Goal: Information Seeking & Learning: Learn about a topic

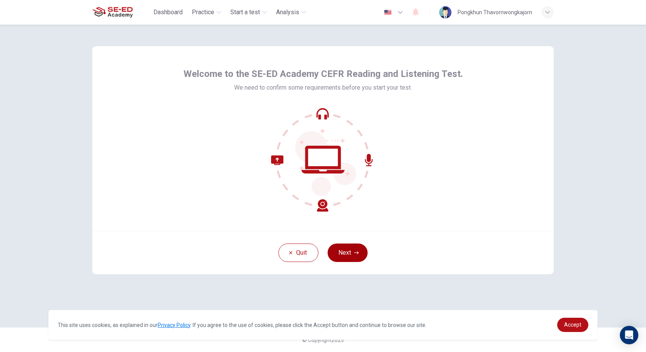
click at [351, 251] on button "Next" at bounding box center [347, 252] width 40 height 18
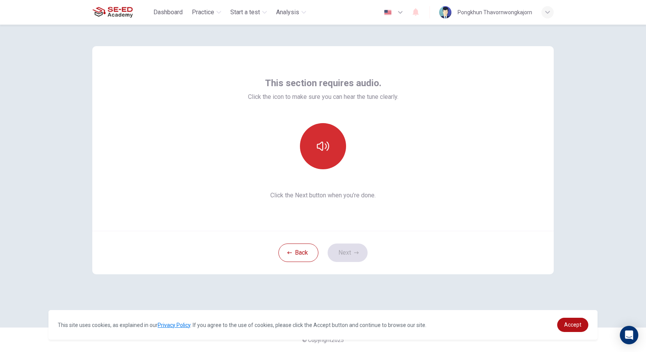
click at [322, 135] on button "button" at bounding box center [323, 146] width 46 height 46
click at [359, 254] on button "Next" at bounding box center [347, 252] width 40 height 18
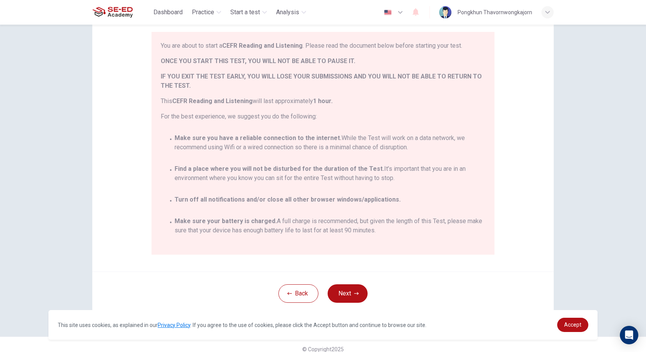
scroll to position [76, 0]
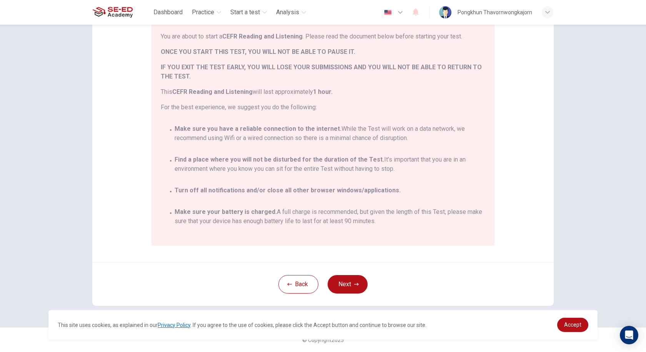
click at [452, 292] on div "Back Next" at bounding box center [322, 283] width 461 height 43
click at [355, 285] on icon "button" at bounding box center [356, 284] width 5 height 5
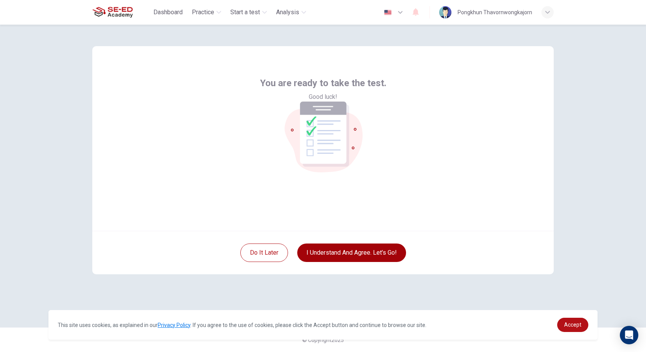
click at [365, 258] on button "I understand and agree. Let’s go!" at bounding box center [351, 252] width 109 height 18
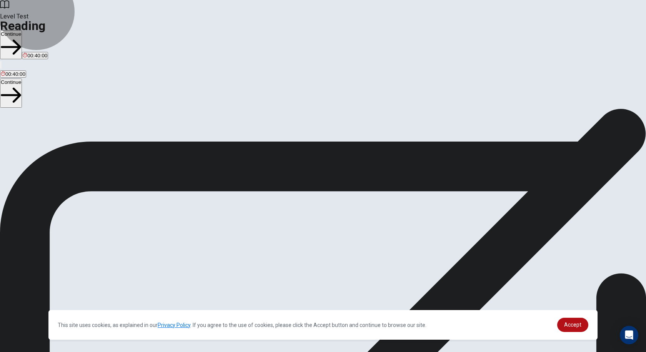
click at [22, 30] on button "Continue" at bounding box center [11, 44] width 22 height 29
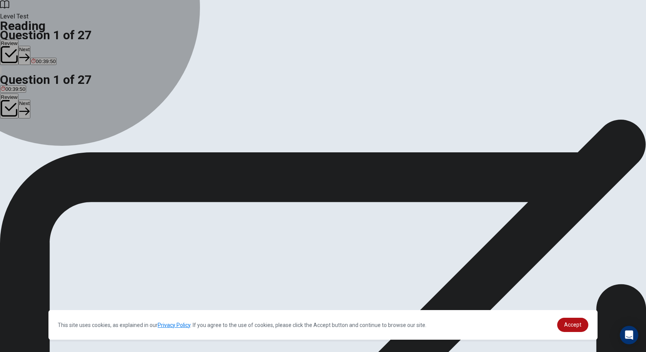
click at [62, 151] on button "C Replicate" at bounding box center [50, 144] width 23 height 13
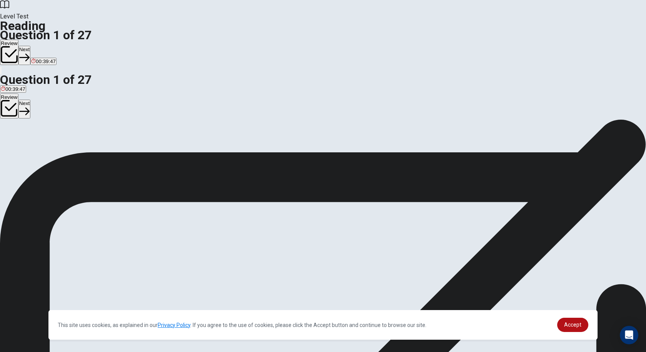
click at [30, 46] on button "Next" at bounding box center [24, 55] width 12 height 19
click at [260, 151] on button "B [DEMOGRAPHIC_DATA] was a new form of hieroglyphic language" at bounding box center [227, 144] width 153 height 13
click at [43, 46] on button "Next" at bounding box center [37, 55] width 12 height 19
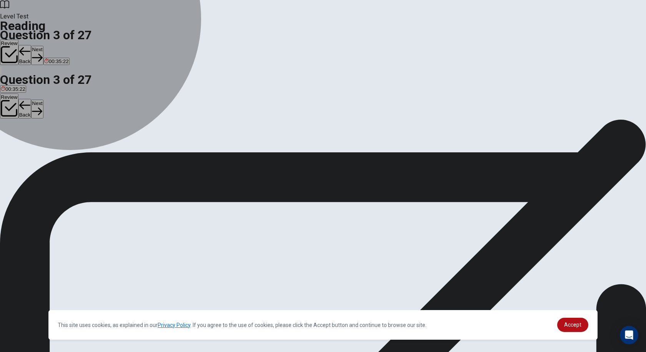
click at [334, 150] on span "Due to the fact that the names of the pharaoh and queen were sacred in meaning" at bounding box center [426, 147] width 184 height 6
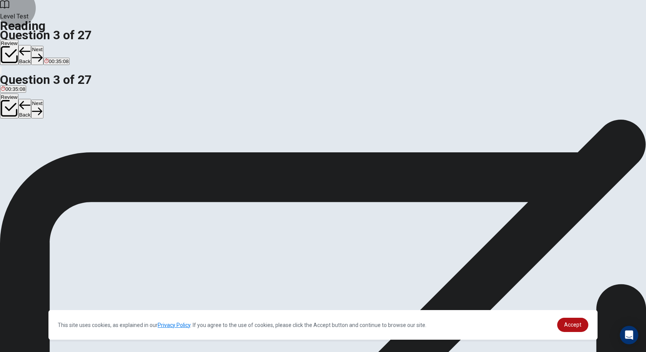
click at [43, 46] on button "Next" at bounding box center [37, 55] width 12 height 19
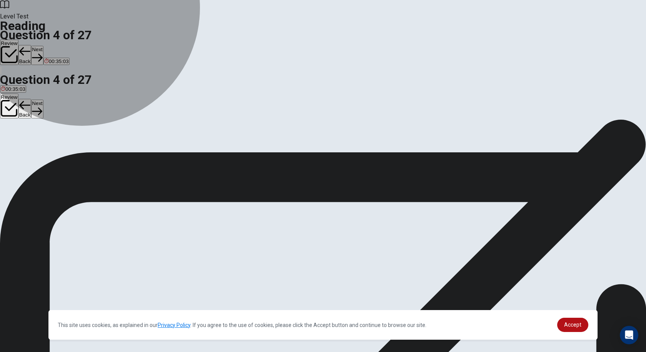
click at [31, 138] on button "A Step forward" at bounding box center [15, 144] width 31 height 13
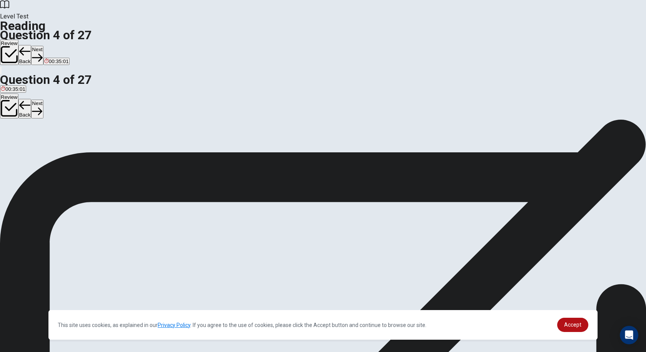
click at [42, 52] on icon "button" at bounding box center [37, 57] width 10 height 10
click at [50, 138] on button "B Challenging" at bounding box center [36, 144] width 28 height 13
click at [95, 151] on button "D Difficult" at bounding box center [86, 144] width 18 height 13
click at [50, 144] on span "Challenging" at bounding box center [36, 147] width 27 height 6
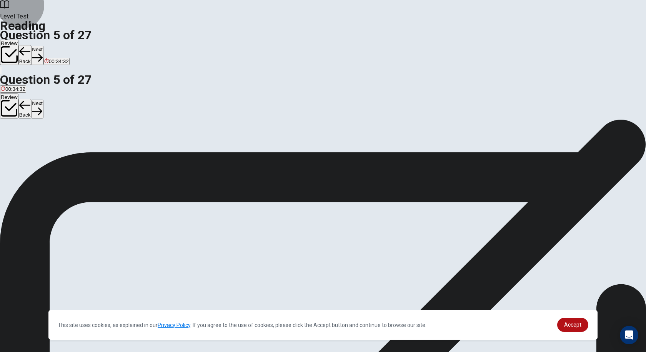
click at [43, 46] on button "Next" at bounding box center [37, 55] width 12 height 19
click at [195, 144] on span "[PERSON_NAME] used a matching technique to identify the sounds of all hieroglyp…" at bounding box center [98, 147] width 194 height 6
click at [43, 46] on button "Next" at bounding box center [37, 55] width 12 height 19
click at [55, 151] on button "C Put" at bounding box center [50, 144] width 9 height 13
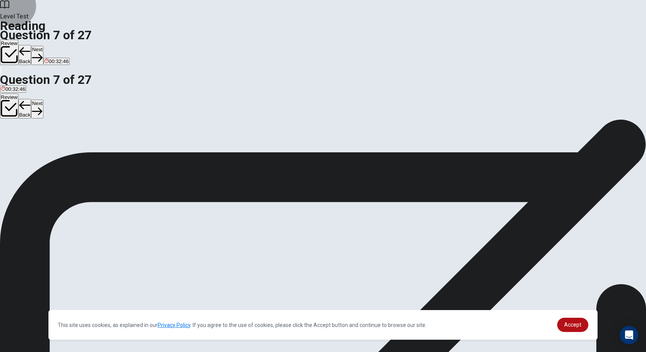
click at [43, 46] on button "Next" at bounding box center [37, 55] width 12 height 19
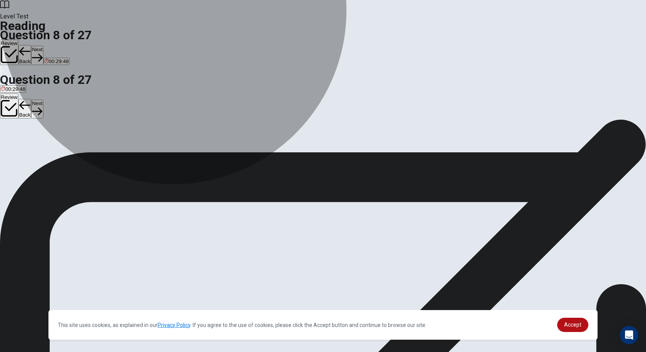
click at [204, 164] on span "The writers of hieroglyphs used the rebus principle to break long words into sm…" at bounding box center [102, 161] width 203 height 6
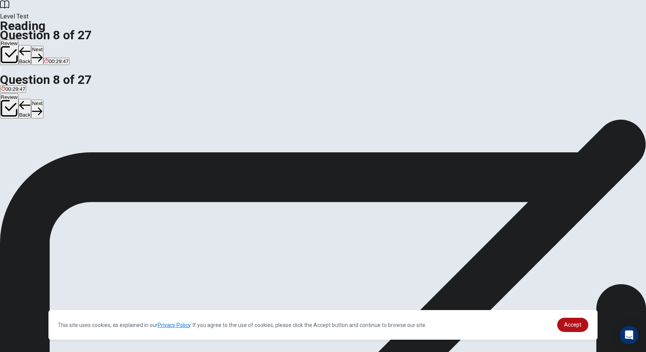
click at [43, 46] on button "Next" at bounding box center [37, 55] width 12 height 19
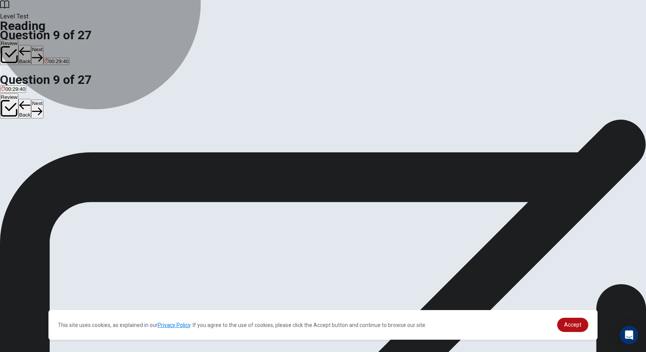
click at [76, 138] on button "B [DEMOGRAPHIC_DATA]" at bounding box center [47, 144] width 59 height 13
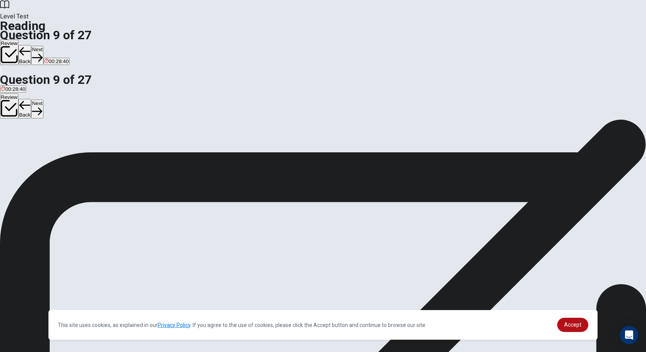
drag, startPoint x: 495, startPoint y: 192, endPoint x: 535, endPoint y: 191, distance: 39.6
click at [535, 308] on div "5 [PERSON_NAME], a [DEMOGRAPHIC_DATA] philologist, applied [PERSON_NAME] techni…" at bounding box center [323, 335] width 646 height 55
drag, startPoint x: 503, startPoint y: 195, endPoint x: 454, endPoint y: 196, distance: 48.4
click at [465, 308] on div "5 [PERSON_NAME], a [DEMOGRAPHIC_DATA] philologist, applied [PERSON_NAME] techni…" at bounding box center [323, 335] width 646 height 55
click at [125, 151] on button "D Pharoahs" at bounding box center [112, 144] width 23 height 13
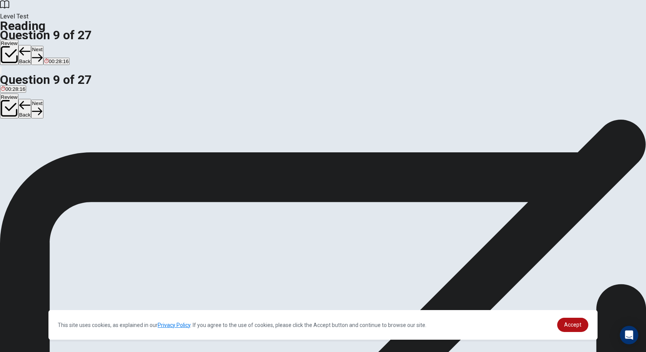
click at [43, 46] on button "Next" at bounding box center [37, 55] width 12 height 19
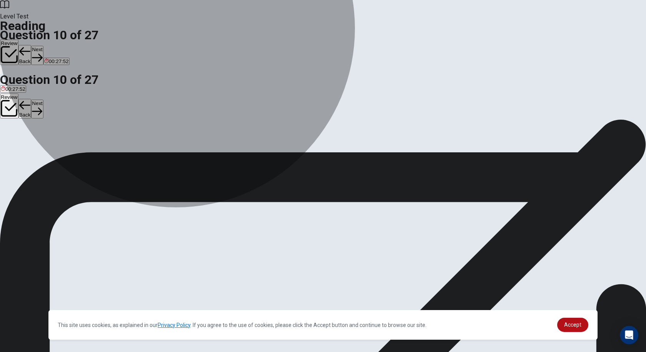
click at [284, 153] on span "Nevertheless, it was still impossible to comprehend the meaning of the language…" at bounding box center [163, 156] width 324 height 6
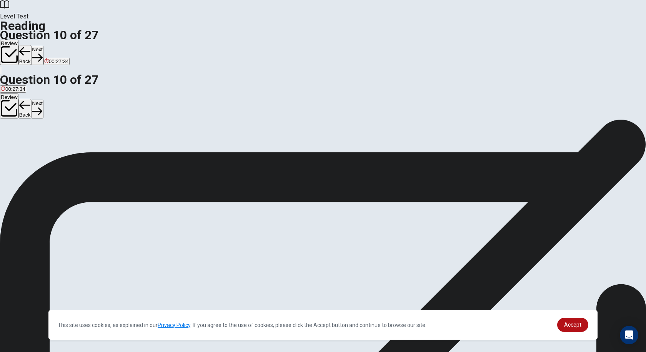
click at [280, 187] on span "Nevertheless, it was still impossible to comprehend the sounds of the language …" at bounding box center [165, 184] width 329 height 6
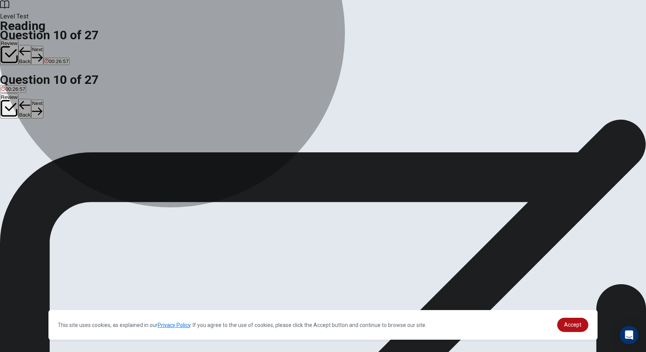
click at [279, 156] on button "A Nevertheless, it was still impossible to comprehend the meaning of the langua…" at bounding box center [162, 153] width 325 height 13
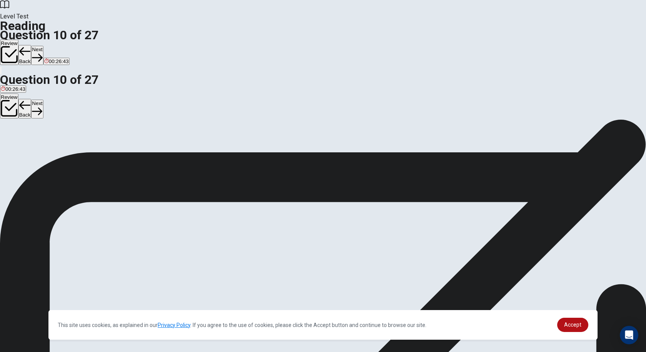
click at [279, 187] on span "Nevertheless, it was still impossible to comprehend the sounds of the language …" at bounding box center [165, 184] width 329 height 6
click at [43, 46] on button "Next" at bounding box center [37, 55] width 12 height 19
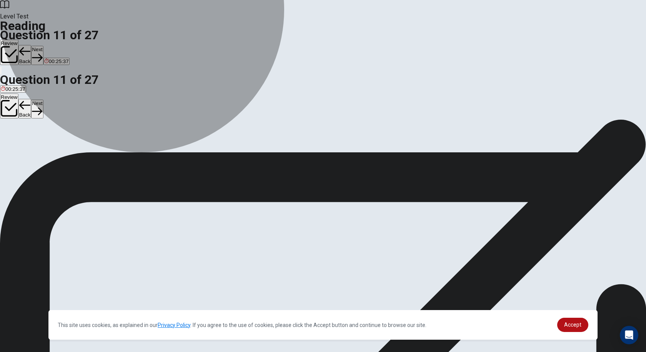
click at [151, 144] on span "He discovered that the hieroglyphs represented consonant sounds" at bounding box center [76, 147] width 151 height 6
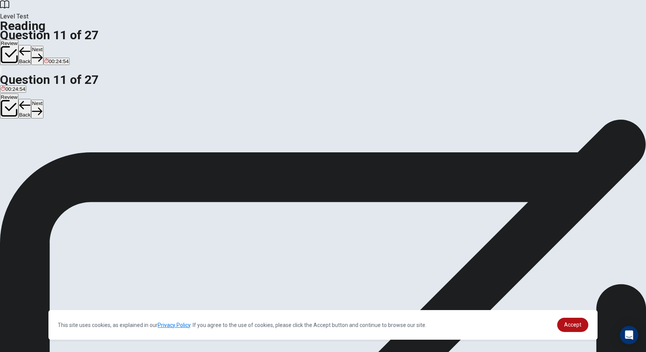
click at [210, 164] on span "[PERSON_NAME] was the first to discover that the hieroglyphs represented phonet…" at bounding box center [105, 161] width 209 height 6
click at [250, 119] on div "Question 11 According to the passage , what was the Champollion's achievement? …" at bounding box center [323, 142] width 646 height 46
click at [151, 144] on span "He discovered that the hieroglyphs represented consonant sounds" at bounding box center [76, 147] width 151 height 6
click at [43, 46] on button "Next" at bounding box center [37, 55] width 12 height 19
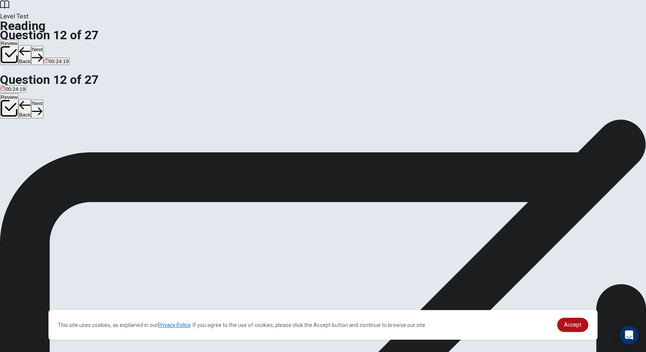
click at [31, 47] on icon "button" at bounding box center [25, 51] width 12 height 8
click at [43, 46] on button "Next" at bounding box center [37, 55] width 12 height 19
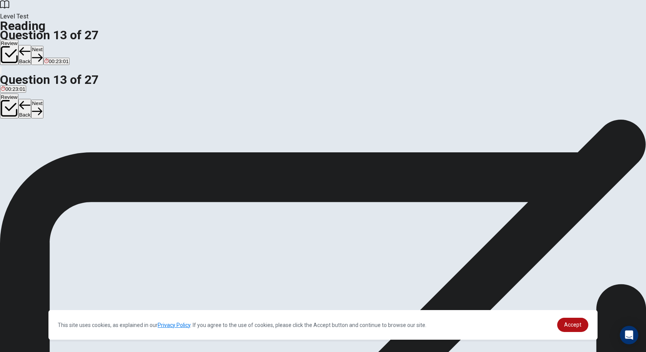
click at [246, 165] on button "D Because the discovery of The [PERSON_NAME] [PERSON_NAME] led to the decoding …" at bounding box center [355, 157] width 243 height 13
click at [43, 46] on button "Next" at bounding box center [37, 55] width 12 height 19
click at [31, 46] on icon "button" at bounding box center [25, 52] width 12 height 12
click at [32, 45] on button "Back" at bounding box center [24, 55] width 13 height 20
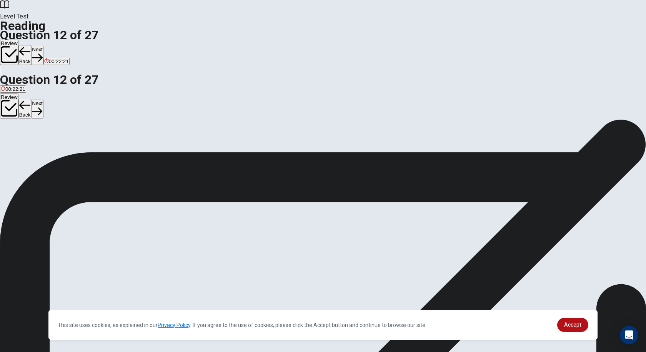
scroll to position [305, 0]
click at [32, 45] on button "Back" at bounding box center [24, 55] width 13 height 20
click at [43, 46] on button "Next" at bounding box center [37, 55] width 12 height 19
click at [455, 40] on div "Review Back Next 00:22:11" at bounding box center [323, 53] width 646 height 26
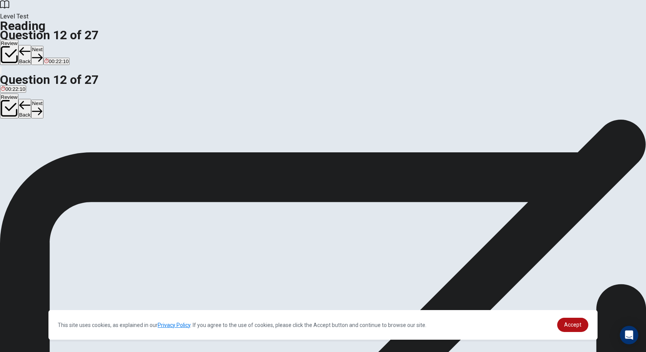
click at [43, 46] on button "Next" at bounding box center [37, 55] width 12 height 19
drag, startPoint x: 193, startPoint y: 201, endPoint x: 314, endPoint y: 228, distance: 123.3
click at [23, 138] on button "View Text" at bounding box center [11, 153] width 23 height 30
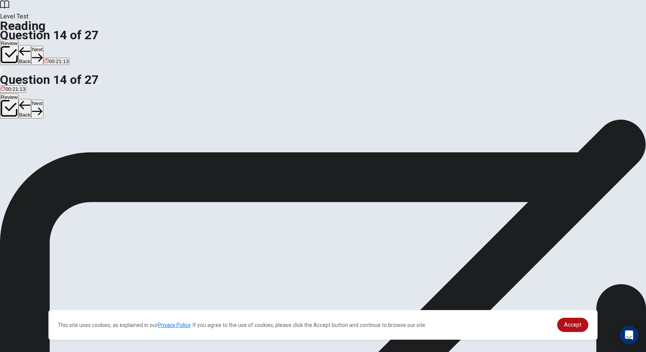
scroll to position [38, 0]
click at [35, 138] on button "View Question" at bounding box center [17, 159] width 35 height 42
click at [514, 128] on div "Question 14 View Text Directions: An introductory sentence for a brief summary …" at bounding box center [323, 157] width 646 height 59
click at [23, 138] on button "View Text" at bounding box center [11, 153] width 23 height 30
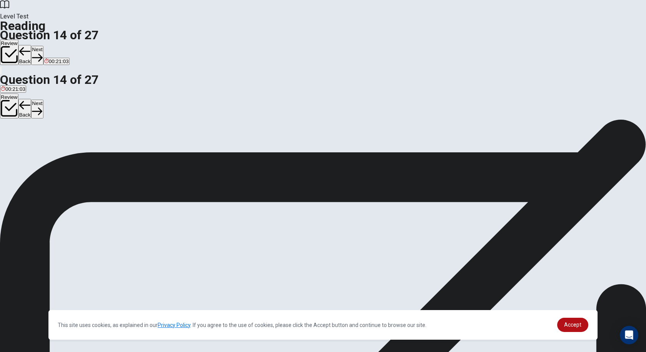
drag, startPoint x: 268, startPoint y: 202, endPoint x: 302, endPoint y: 206, distance: 34.4
click at [302, 327] on div "5 [PERSON_NAME], a [DEMOGRAPHIC_DATA] philologist, applied [PERSON_NAME] techni…" at bounding box center [323, 354] width 646 height 55
click at [35, 138] on button "View Question" at bounding box center [17, 159] width 35 height 42
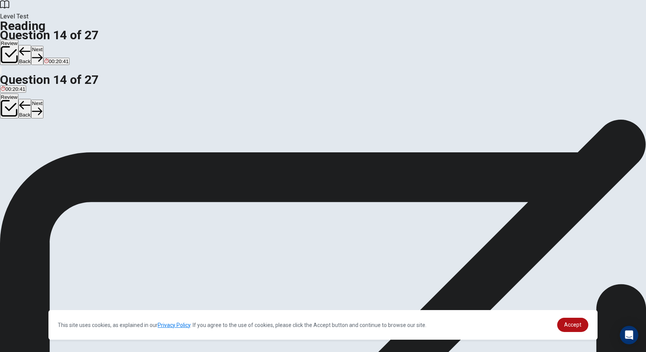
drag, startPoint x: 177, startPoint y: 220, endPoint x: 272, endPoint y: 222, distance: 95.0
drag, startPoint x: 182, startPoint y: 274, endPoint x: 311, endPoint y: 269, distance: 128.8
click at [43, 46] on button "Next" at bounding box center [37, 55] width 12 height 19
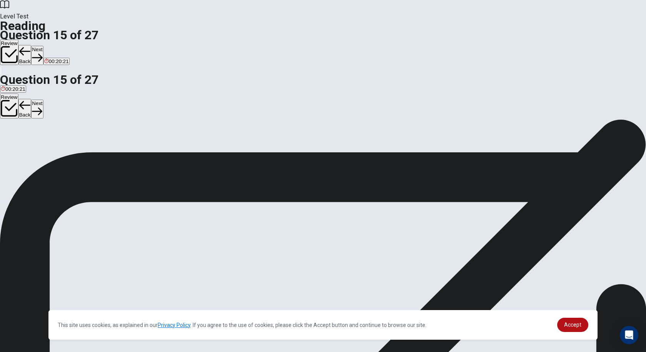
click at [23, 138] on button "A Important" at bounding box center [11, 144] width 23 height 13
click at [43, 46] on button "Next" at bounding box center [37, 55] width 12 height 19
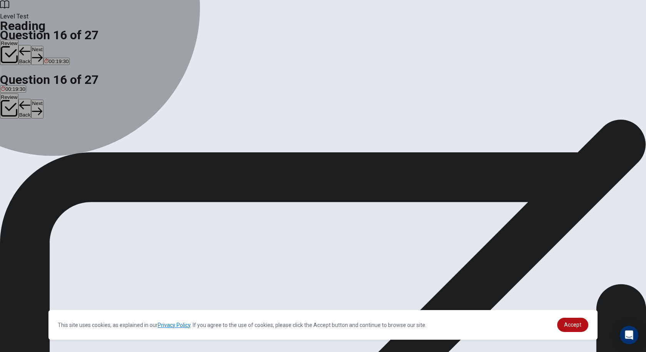
click at [102, 151] on button "D Appearance" at bounding box center [87, 144] width 29 height 13
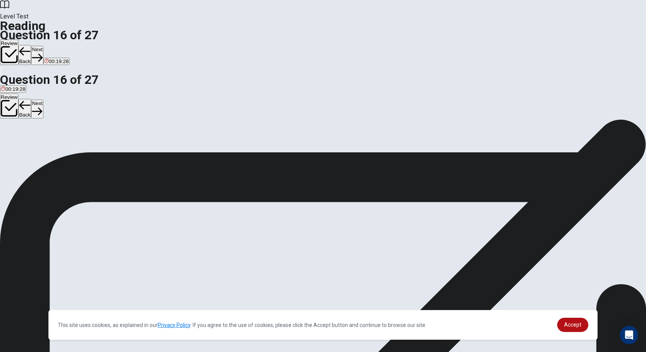
click at [42, 52] on icon "button" at bounding box center [37, 57] width 10 height 10
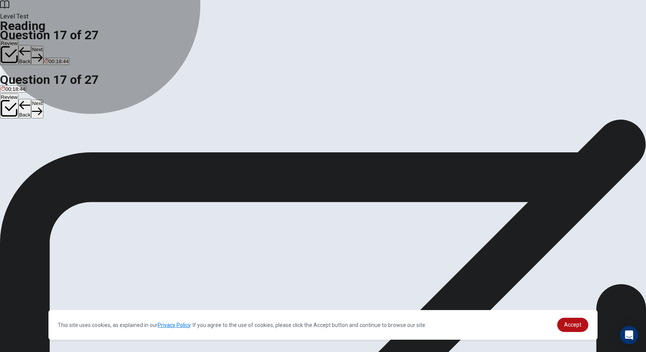
click at [199, 151] on button "C The addition of sound" at bounding box center [192, 144] width 51 height 13
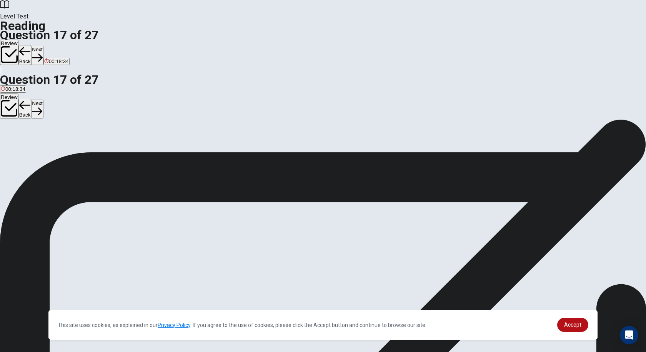
click at [43, 46] on button "Next" at bounding box center [37, 55] width 12 height 19
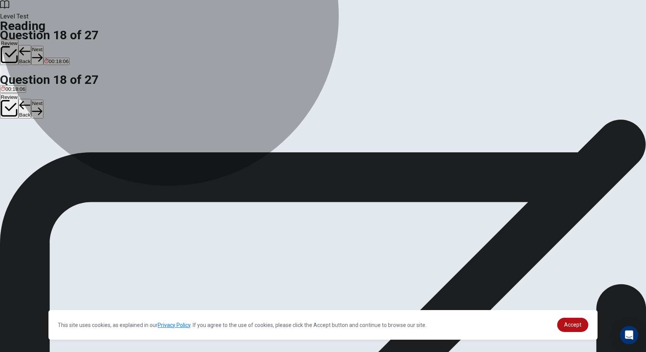
click at [277, 151] on button "C To introduce previous methods of how sound was added to films" at bounding box center [299, 144] width 147 height 13
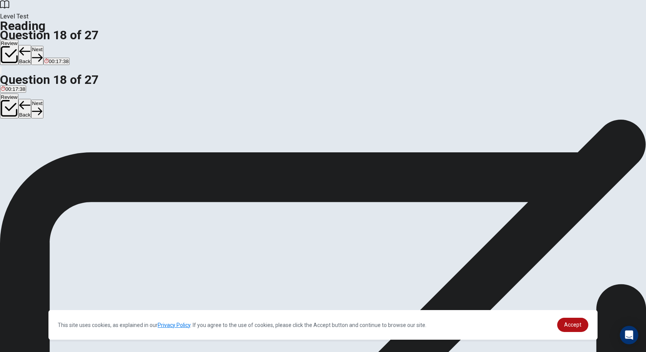
click at [43, 46] on button "Next" at bounding box center [37, 55] width 12 height 19
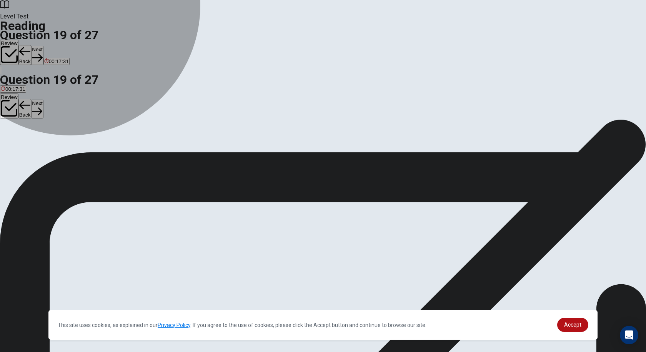
click at [15, 138] on button "A Fame" at bounding box center [7, 144] width 15 height 13
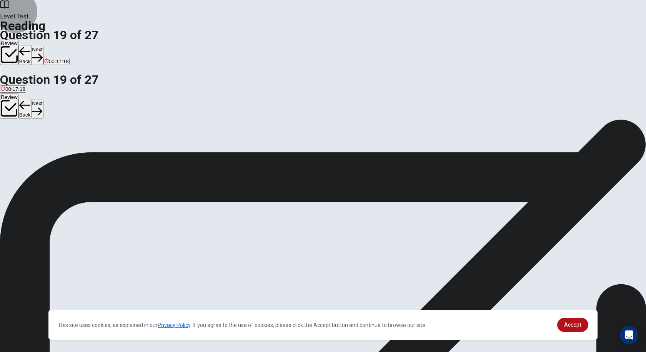
click at [43, 46] on button "Next" at bounding box center [37, 55] width 12 height 19
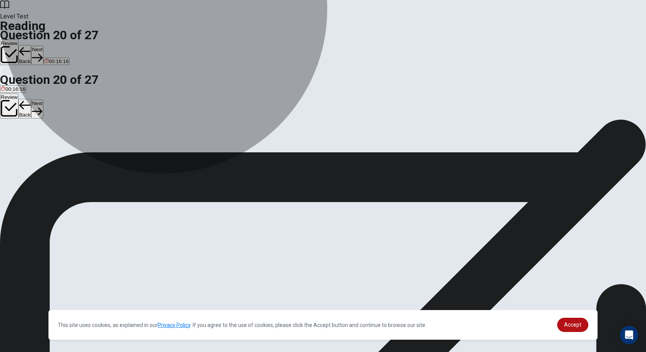
click at [204, 144] on span "It was originally unaccompanied by sound before the screening in [GEOGRAPHIC_DA…" at bounding box center [102, 147] width 203 height 6
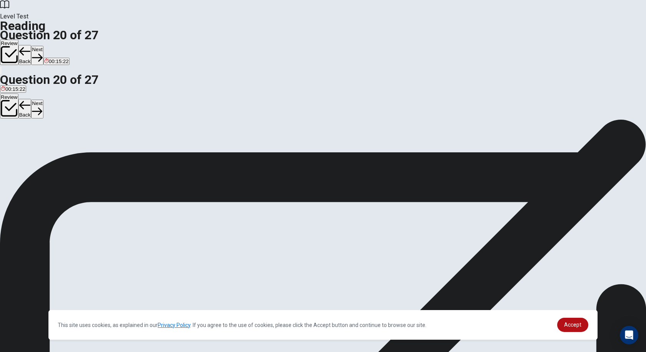
click at [290, 150] on span "It was the first film to have a recorded sound component" at bounding box center [353, 147] width 127 height 6
click at [43, 46] on button "Next" at bounding box center [37, 55] width 12 height 19
click at [274, 164] on span "To show the challenges that previous experimentalists had with adding sound and…" at bounding box center [137, 161] width 273 height 6
click at [43, 46] on button "Next" at bounding box center [37, 55] width 12 height 19
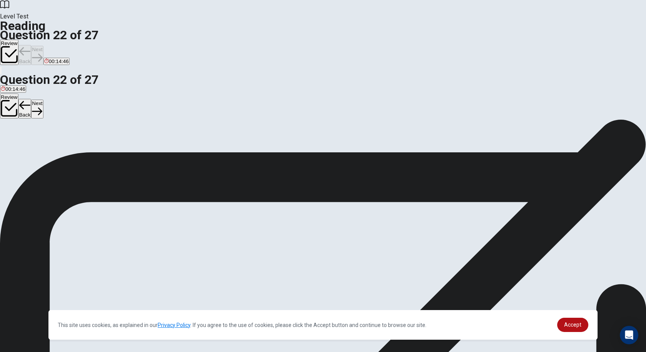
scroll to position [209, 0]
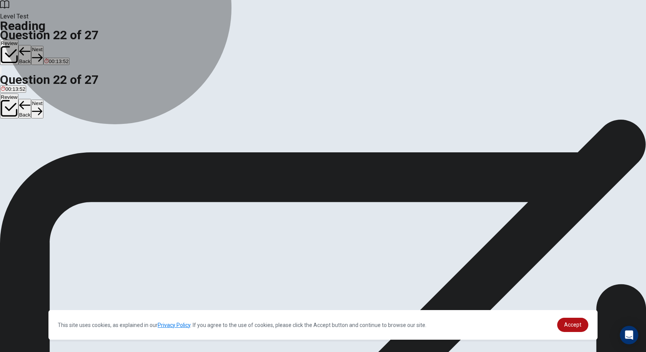
click at [187, 144] on span "The desire of telecommunications companies to make sound technology profitable" at bounding box center [94, 147] width 186 height 6
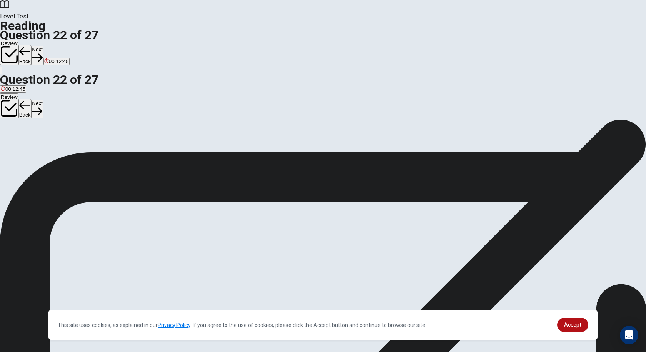
click at [462, 40] on div "Review Back Next 00:12:45" at bounding box center [323, 57] width 646 height 35
click at [43, 46] on button "Next" at bounding box center [37, 55] width 12 height 19
drag, startPoint x: 362, startPoint y: 278, endPoint x: 366, endPoint y: 278, distance: 3.9
click at [366, 341] on span "At the end of the decade, in [DATE], the United States released over 300 sound …" at bounding box center [322, 354] width 644 height 26
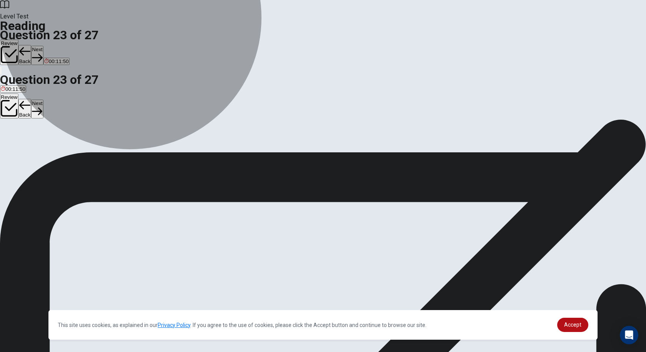
click at [238, 150] on span "The United States integrated sound into most of their theaters before theaters …" at bounding box center [341, 147] width 287 height 6
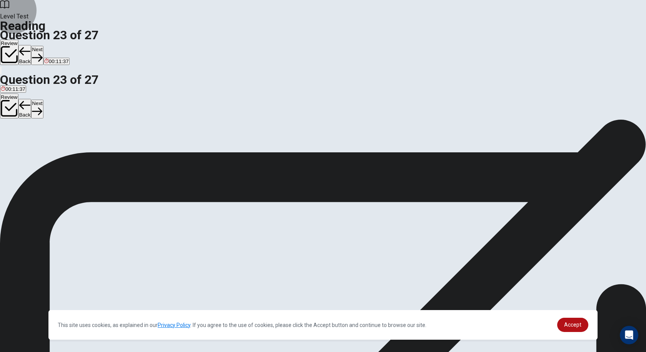
click at [43, 46] on button "Next" at bounding box center [37, 55] width 12 height 19
click at [174, 144] on span "American theaters were less apt to renovate for sound than European theaters we…" at bounding box center [125, 147] width 248 height 6
click at [43, 46] on button "Next" at bounding box center [37, 55] width 12 height 19
click at [32, 45] on button "Back" at bounding box center [24, 55] width 13 height 20
click at [43, 46] on button "Next" at bounding box center [37, 55] width 12 height 19
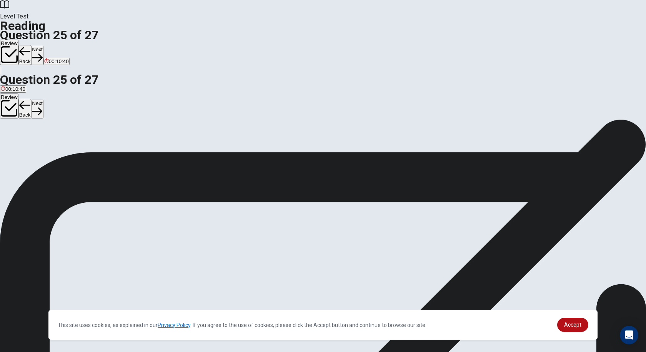
click at [52, 138] on button "B Post-installment" at bounding box center [33, 144] width 38 height 13
click at [43, 46] on button "Next" at bounding box center [37, 55] width 12 height 19
click at [533, 277] on input at bounding box center [566, 280] width 66 height 7
click at [43, 46] on button "Next" at bounding box center [37, 55] width 12 height 19
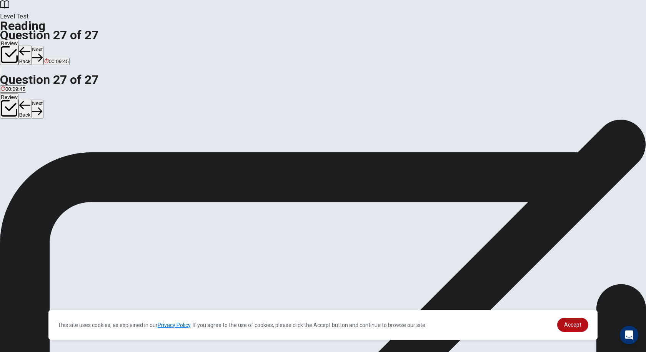
scroll to position [77, 0]
drag, startPoint x: 183, startPoint y: 218, endPoint x: 286, endPoint y: 214, distance: 102.7
click at [23, 138] on button "View Text" at bounding box center [11, 153] width 23 height 30
click at [35, 138] on button "View Question" at bounding box center [17, 159] width 35 height 42
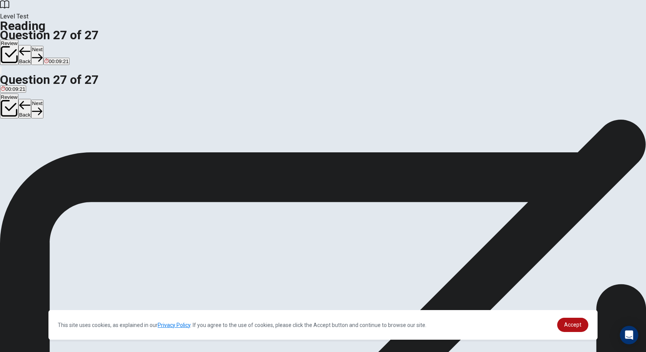
scroll to position [0, 0]
click at [23, 138] on button "View Text" at bounding box center [11, 153] width 23 height 30
click at [35, 138] on button "View Question" at bounding box center [17, 159] width 35 height 42
drag, startPoint x: 182, startPoint y: 201, endPoint x: 342, endPoint y: 248, distance: 167.0
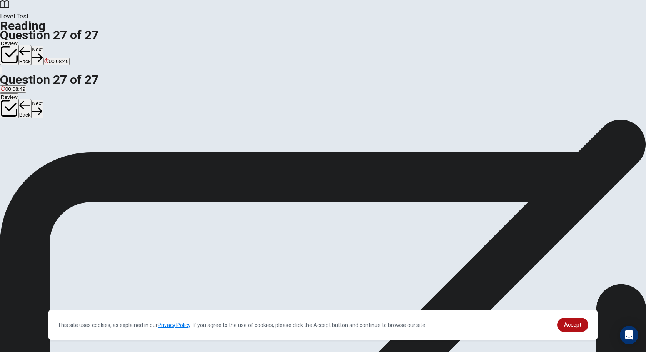
scroll to position [0, 0]
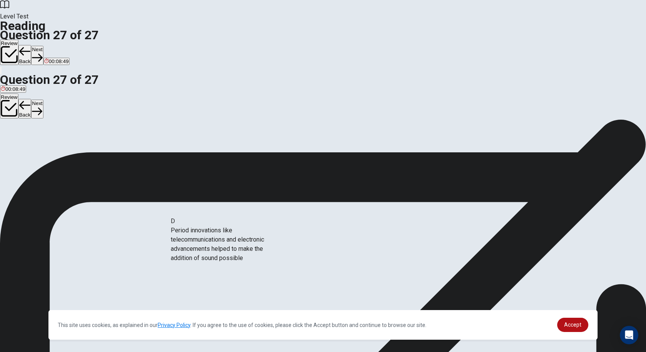
drag, startPoint x: 240, startPoint y: 258, endPoint x: 328, endPoint y: 257, distance: 88.0
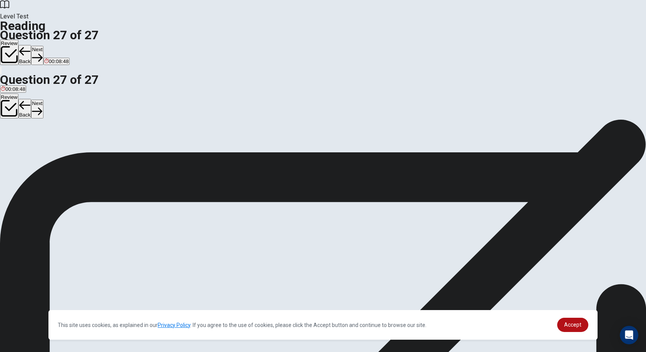
click at [43, 46] on button "Next" at bounding box center [37, 55] width 12 height 19
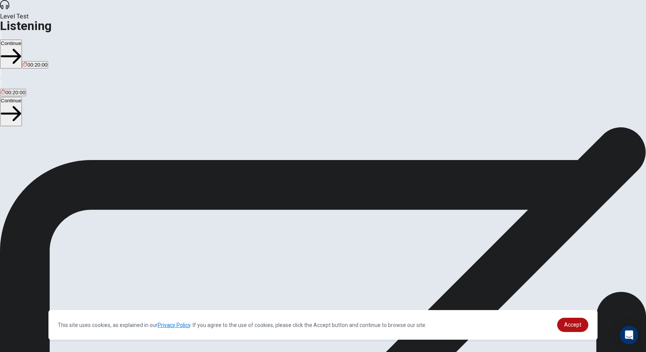
scroll to position [11, 0]
click at [22, 40] on button "Continue" at bounding box center [11, 54] width 22 height 29
click at [48, 254] on icon "button" at bounding box center [41, 260] width 12 height 12
click at [22, 40] on button "Continue" at bounding box center [11, 54] width 22 height 29
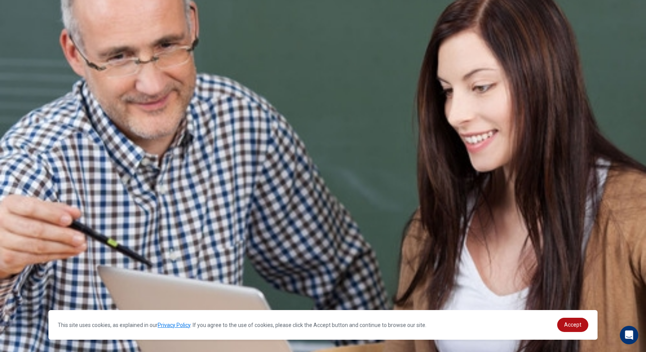
click at [445, 118] on div "Listen to this clip about Concerts and answer the following questions: © Copyri…" at bounding box center [323, 118] width 646 height 0
click at [325, 127] on div at bounding box center [323, 127] width 646 height 0
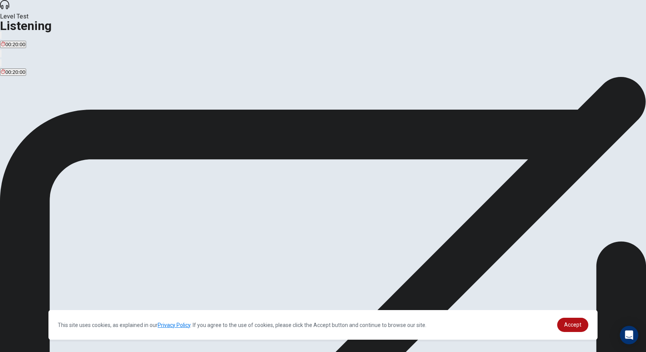
drag, startPoint x: 347, startPoint y: 115, endPoint x: 344, endPoint y: 110, distance: 5.5
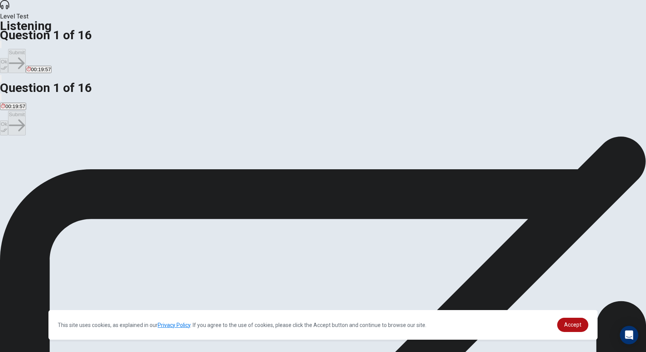
drag, startPoint x: 192, startPoint y: 91, endPoint x: 297, endPoint y: 109, distance: 106.2
click at [297, 136] on div "question 1 What event has the professor attended? A A concert in which [PERSON_…" at bounding box center [323, 152] width 646 height 32
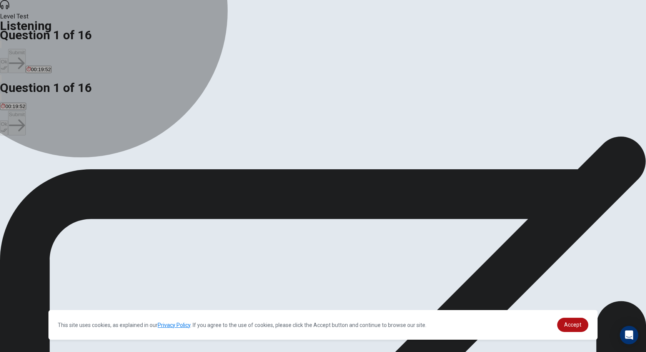
click at [110, 161] on span "A concert in which [PERSON_NAME] performed" at bounding box center [56, 164] width 110 height 6
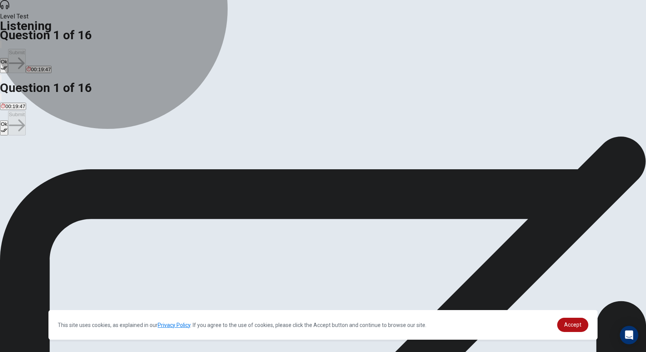
click at [215, 155] on button "B A play in which [PERSON_NAME] performed" at bounding box center [163, 161] width 104 height 13
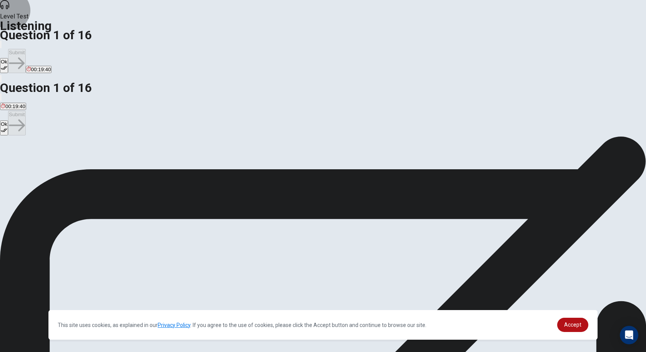
click at [8, 58] on button "Ok" at bounding box center [4, 65] width 8 height 15
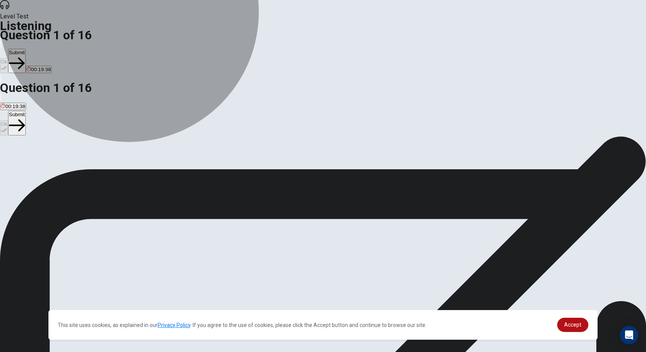
click at [111, 155] on button "A A concert in which [PERSON_NAME] performed" at bounding box center [55, 161] width 111 height 13
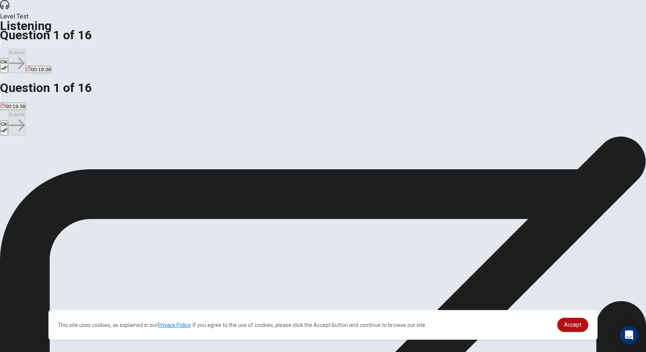
click at [215, 155] on button "B A play in which [PERSON_NAME] performed" at bounding box center [163, 161] width 104 height 13
click at [8, 58] on button "Ok" at bounding box center [4, 65] width 8 height 15
click at [25, 49] on button "Submit" at bounding box center [16, 61] width 17 height 24
click at [99, 161] on span "Passion is more important than job security" at bounding box center [50, 164] width 98 height 6
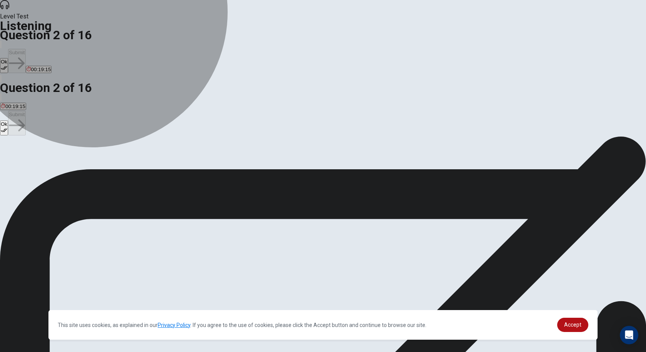
click at [203, 161] on span "Job security and passion should be balanced" at bounding box center [151, 164] width 102 height 6
click at [99, 161] on span "Passion is more important than job security" at bounding box center [50, 164] width 98 height 6
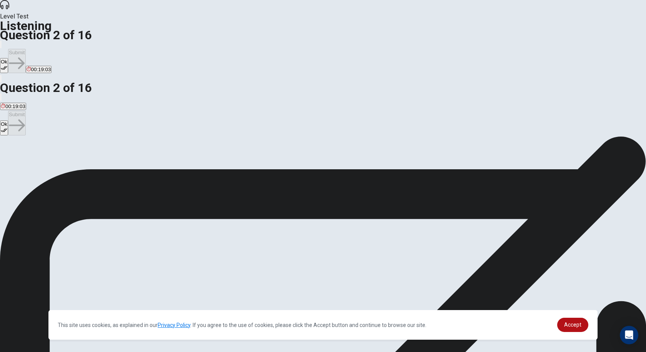
drag, startPoint x: 414, startPoint y: 14, endPoint x: 409, endPoint y: 101, distance: 87.8
click at [418, 88] on div "Level Test Listening Question 2 of 16 Ok Submit 00:19:03 Question 2 of 16 00:19…" at bounding box center [323, 176] width 646 height 352
click at [8, 58] on button "Ok" at bounding box center [4, 65] width 8 height 15
click at [25, 49] on button "Submit" at bounding box center [16, 61] width 17 height 24
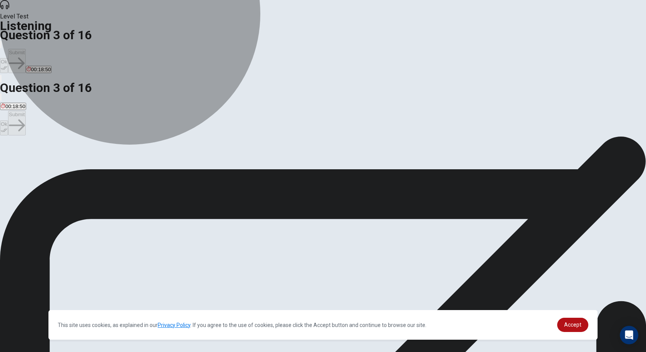
click at [362, 168] on button "D That she takes singing classes and participates in contests" at bounding box center [429, 161] width 135 height 13
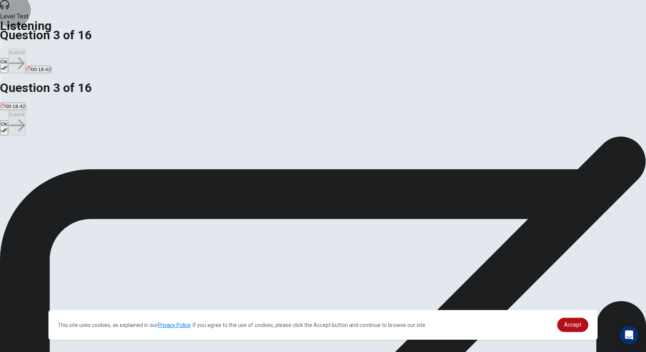
click at [8, 58] on button "Ok" at bounding box center [4, 65] width 8 height 15
click at [25, 49] on button "Submit" at bounding box center [16, 61] width 17 height 24
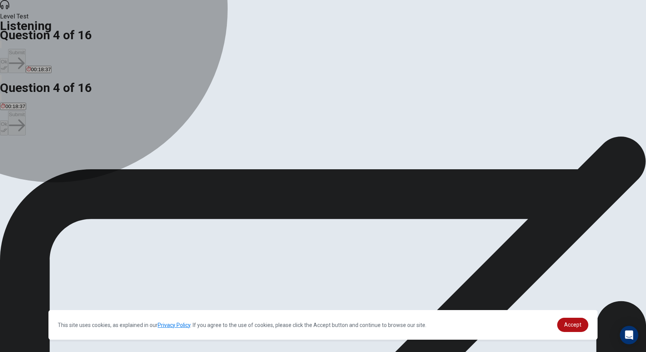
click at [51, 155] on button "B Positively" at bounding box center [39, 161] width 23 height 13
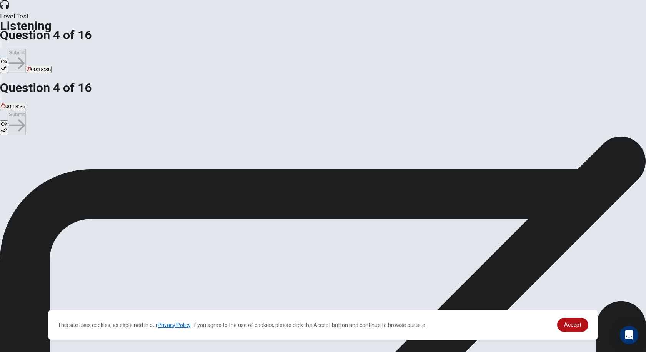
click at [8, 58] on button "Ok" at bounding box center [4, 65] width 8 height 15
click at [25, 49] on button "Submit" at bounding box center [16, 61] width 17 height 24
click at [288, 168] on button "D Because she loves singing" at bounding box center [257, 161] width 62 height 13
click at [8, 58] on button "Ok" at bounding box center [4, 65] width 8 height 15
click at [25, 49] on button "Submit" at bounding box center [16, 61] width 17 height 24
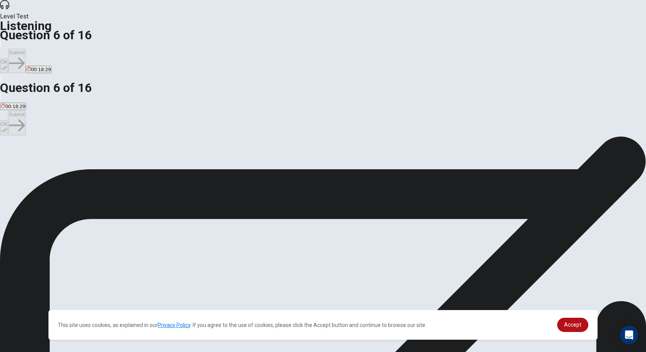
drag, startPoint x: 214, startPoint y: 95, endPoint x: 327, endPoint y: 106, distance: 112.7
click at [255, 146] on span "Why is the student hesitant about pursuing singing as a career? This question i…" at bounding box center [127, 149] width 255 height 7
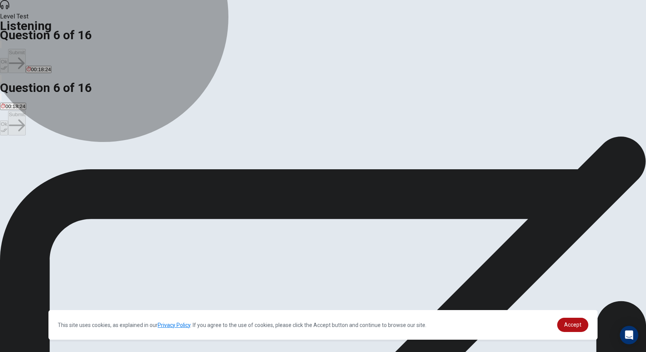
click at [134, 156] on button "B She is busy with school" at bounding box center [106, 161] width 55 height 13
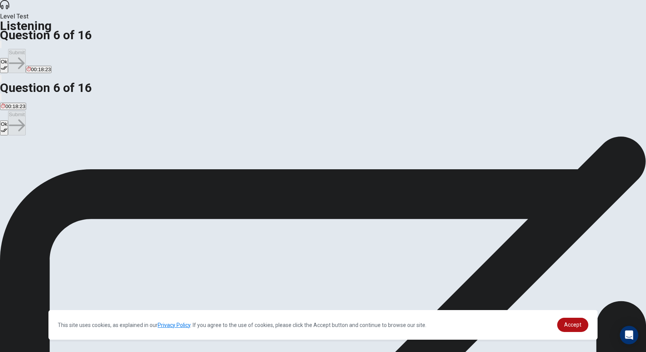
click at [216, 167] on span "She is concerned about job security" at bounding box center [175, 164] width 81 height 6
click at [7, 65] on icon "button" at bounding box center [4, 68] width 7 height 7
click at [25, 49] on button "Submit" at bounding box center [16, 61] width 17 height 24
click at [8, 58] on button "Ok" at bounding box center [4, 65] width 8 height 15
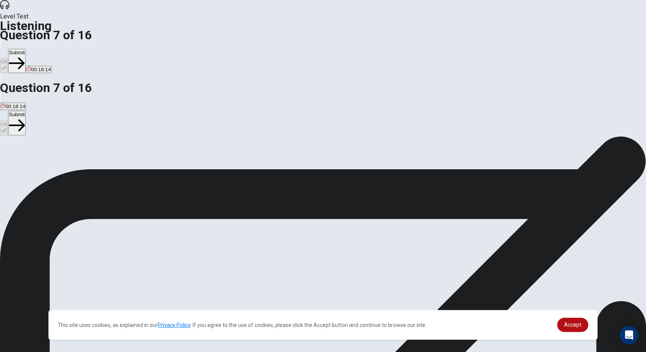
click at [25, 49] on button "Submit" at bounding box center [16, 61] width 17 height 24
click at [244, 161] on span "It has given her new ideas about how to strengthen her singing" at bounding box center [172, 164] width 142 height 6
click at [8, 58] on button "Ok" at bounding box center [4, 65] width 8 height 15
click at [25, 49] on button "Submit" at bounding box center [16, 61] width 17 height 24
click at [46, 161] on span "Give it to the school" at bounding box center [23, 164] width 45 height 6
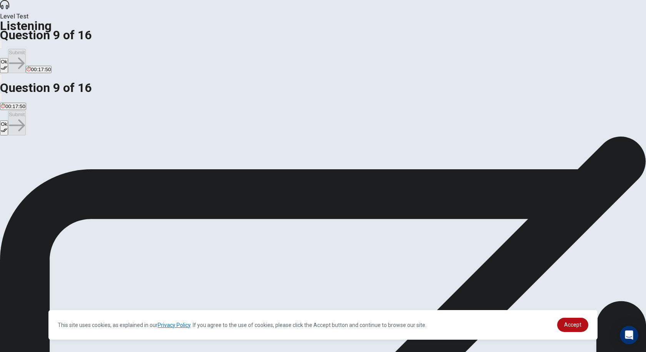
click at [8, 58] on button "Ok" at bounding box center [4, 65] width 8 height 15
click at [25, 49] on button "Submit" at bounding box center [16, 61] width 17 height 24
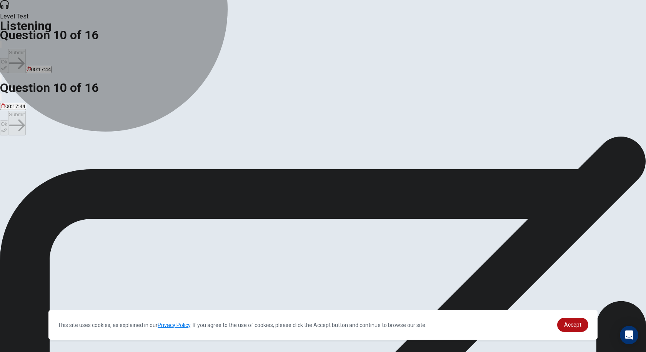
click at [277, 168] on button "D He wants to stay updated" at bounding box center [247, 161] width 59 height 13
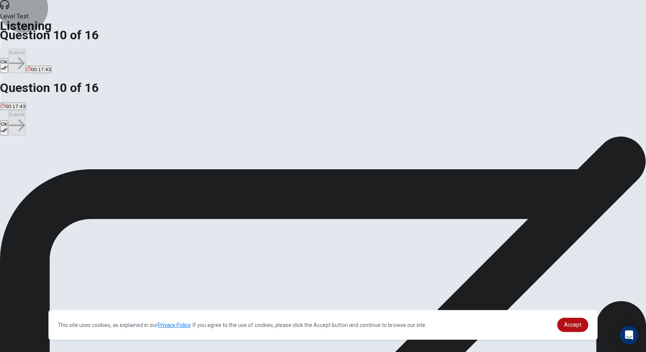
click at [8, 58] on button "Ok" at bounding box center [4, 65] width 8 height 15
click at [25, 49] on button "Submit" at bounding box center [16, 61] width 17 height 24
click at [278, 168] on button "D What to do with the used furniture" at bounding box center [239, 161] width 78 height 13
click at [8, 58] on button "Ok" at bounding box center [4, 65] width 8 height 15
click at [25, 49] on button "Submit" at bounding box center [16, 61] width 17 height 24
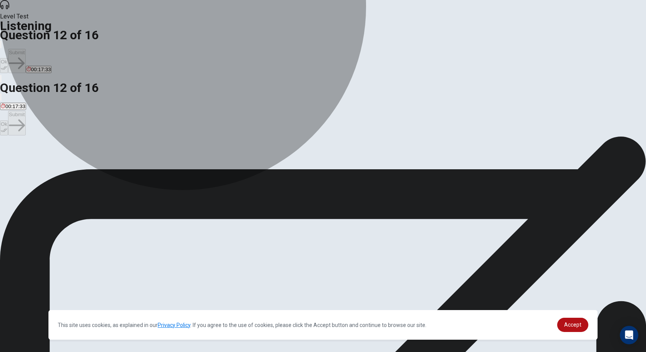
click at [124, 155] on button "A The student must wait and give them a month's notice" at bounding box center [62, 161] width 124 height 13
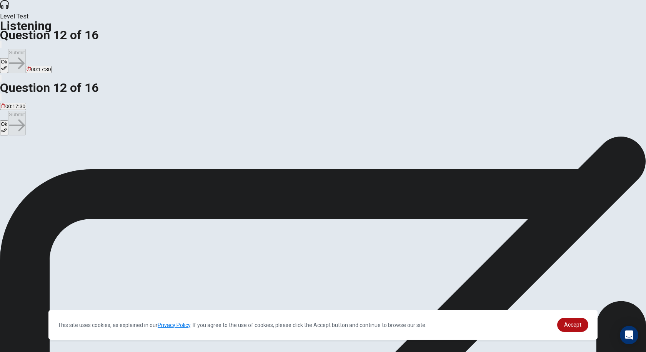
click at [8, 58] on button "Ok" at bounding box center [4, 65] width 8 height 15
click at [25, 49] on button "Submit" at bounding box center [16, 61] width 17 height 24
click at [192, 181] on span "The staff member suggests that the student writes a paper for the school newspa…" at bounding box center [96, 178] width 191 height 6
click at [8, 58] on button "Ok" at bounding box center [4, 65] width 8 height 15
click at [25, 49] on button "Submit" at bounding box center [16, 61] width 17 height 24
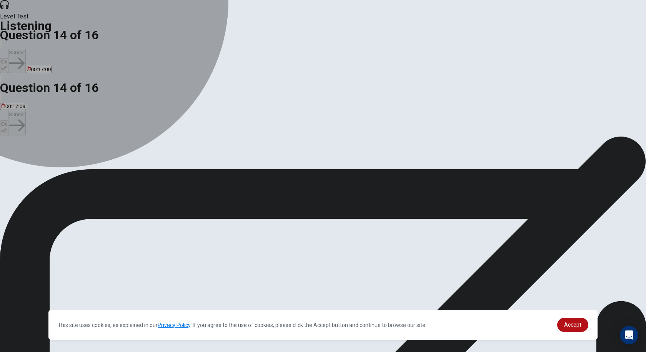
click at [140, 155] on button "B All options are correct" at bounding box center [114, 161] width 51 height 13
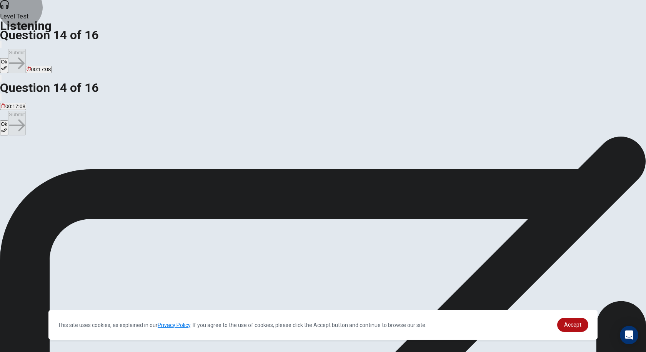
click at [7, 66] on icon "button" at bounding box center [4, 68] width 7 height 4
click at [25, 49] on button "Submit" at bounding box center [16, 61] width 17 height 24
click at [76, 166] on button "C Positively" at bounding box center [64, 161] width 23 height 13
click at [8, 58] on button "Ok" at bounding box center [4, 65] width 8 height 15
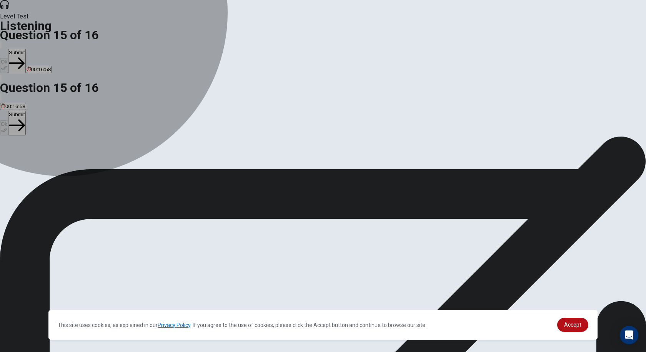
click at [53, 155] on button "B Indifferently" at bounding box center [39, 161] width 28 height 13
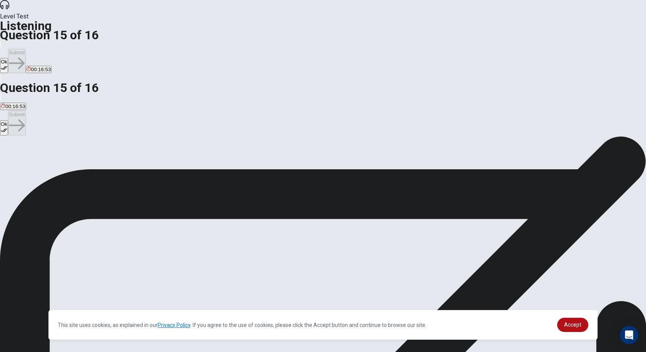
click at [8, 58] on button "Ok" at bounding box center [4, 65] width 8 height 15
click at [25, 49] on button "Submit" at bounding box center [16, 61] width 17 height 24
click at [8, 58] on button "Ok" at bounding box center [4, 65] width 8 height 15
click at [25, 49] on button "Submit" at bounding box center [16, 61] width 17 height 24
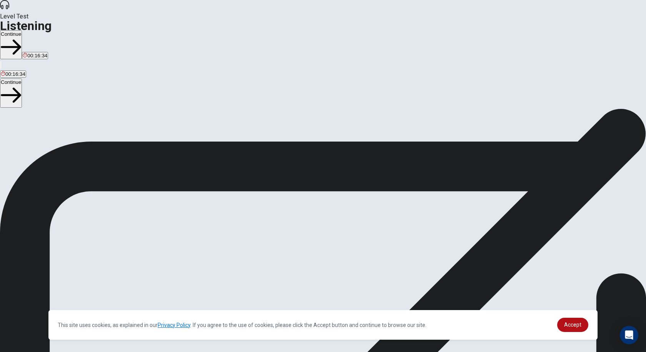
click at [22, 30] on button "Continue" at bounding box center [11, 44] width 22 height 29
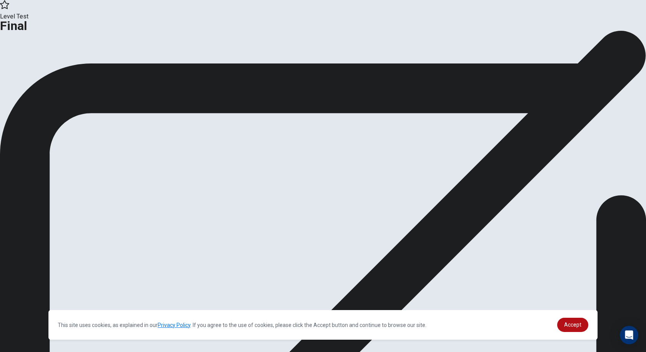
click at [62, 65] on icon "button" at bounding box center [58, 62] width 8 height 5
